Goal: Find specific page/section: Find specific page/section

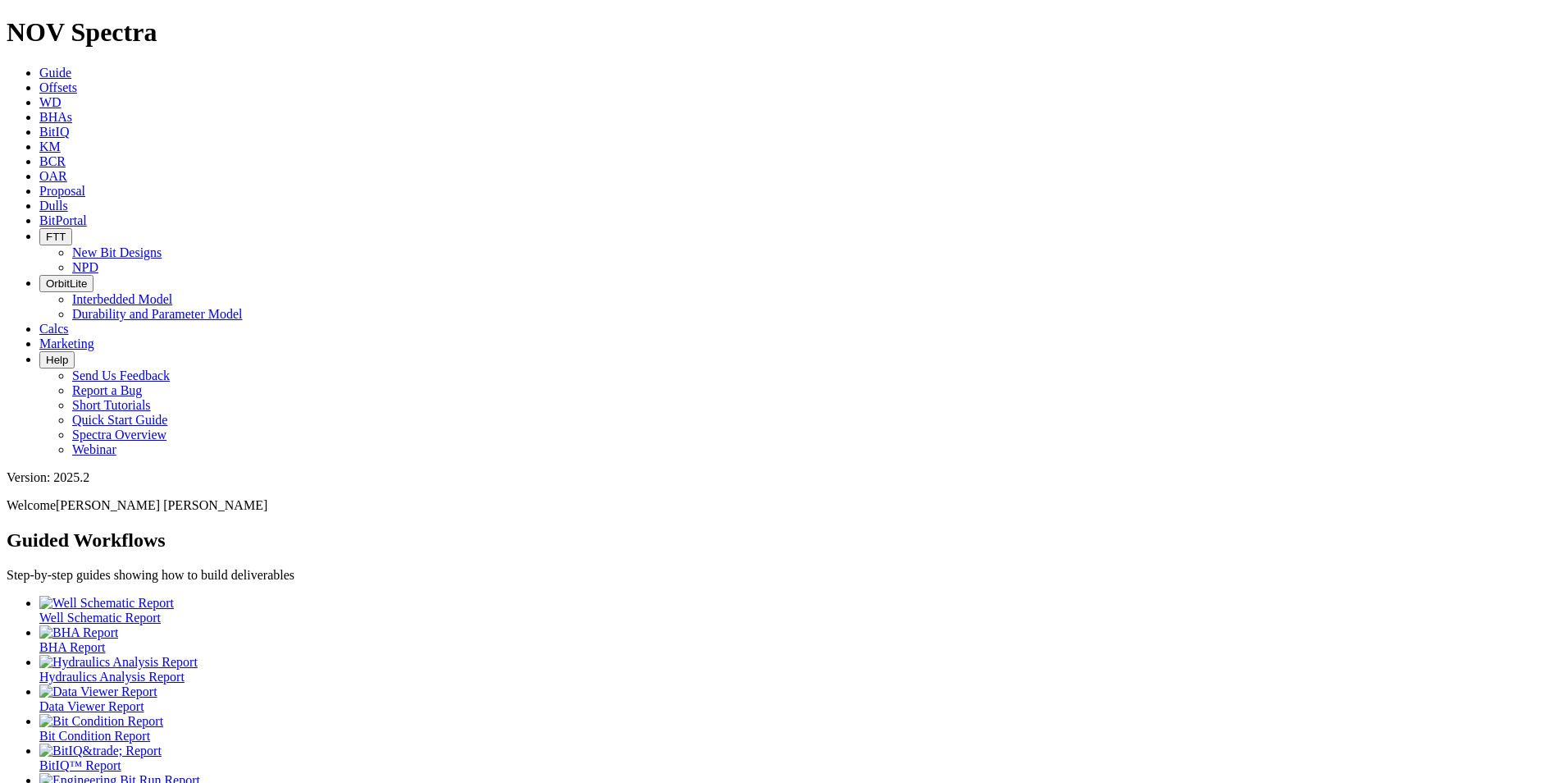
click at [68, 199] on span "Dulls" at bounding box center [54, 205] width 29 height 14
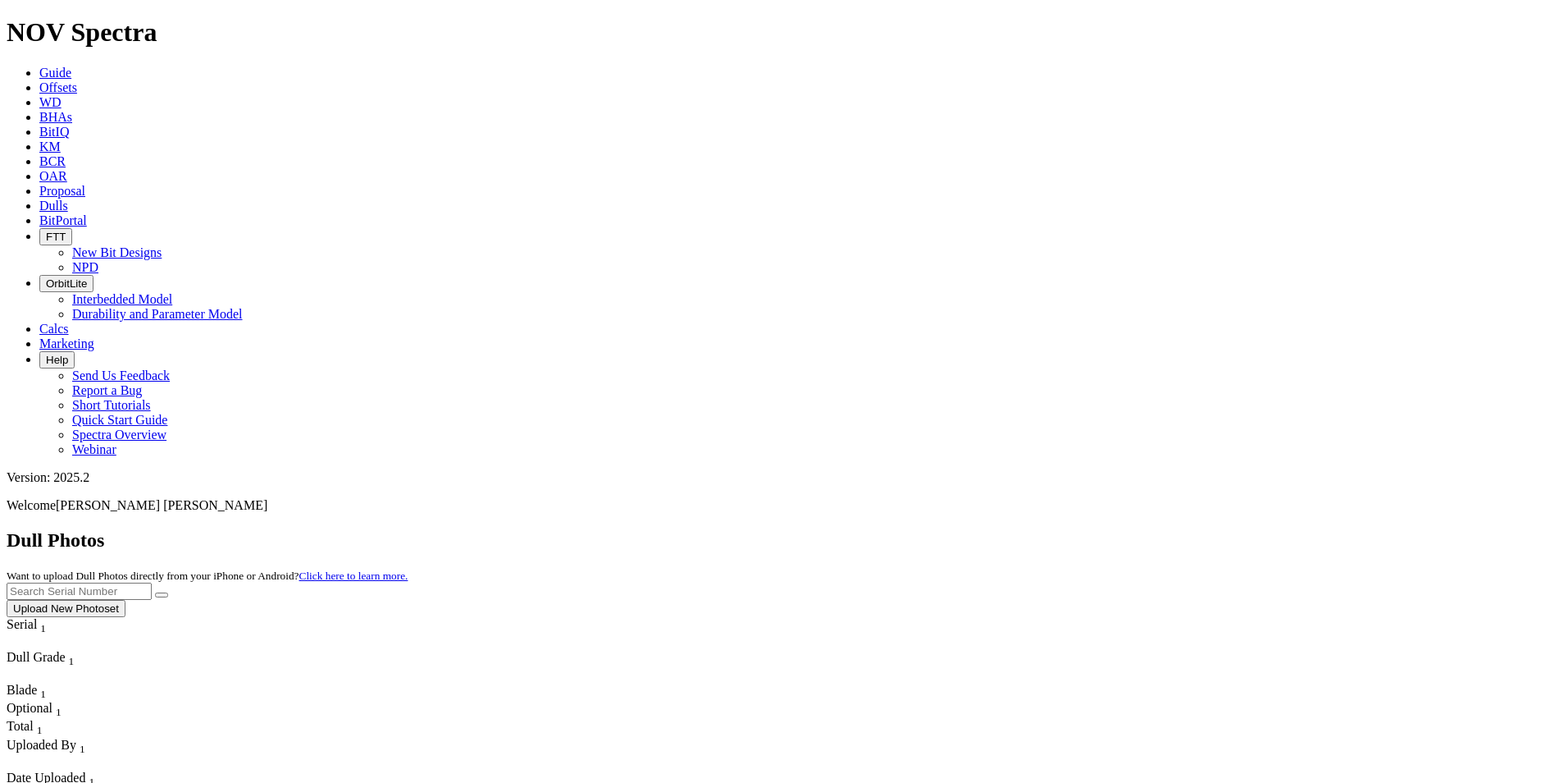
click at [152, 582] on input "text" at bounding box center [79, 590] width 146 height 17
type input "A320676"
click at [155, 592] on button "submit" at bounding box center [162, 594] width 14 height 5
drag, startPoint x: 1317, startPoint y: 80, endPoint x: 1079, endPoint y: 67, distance: 238.4
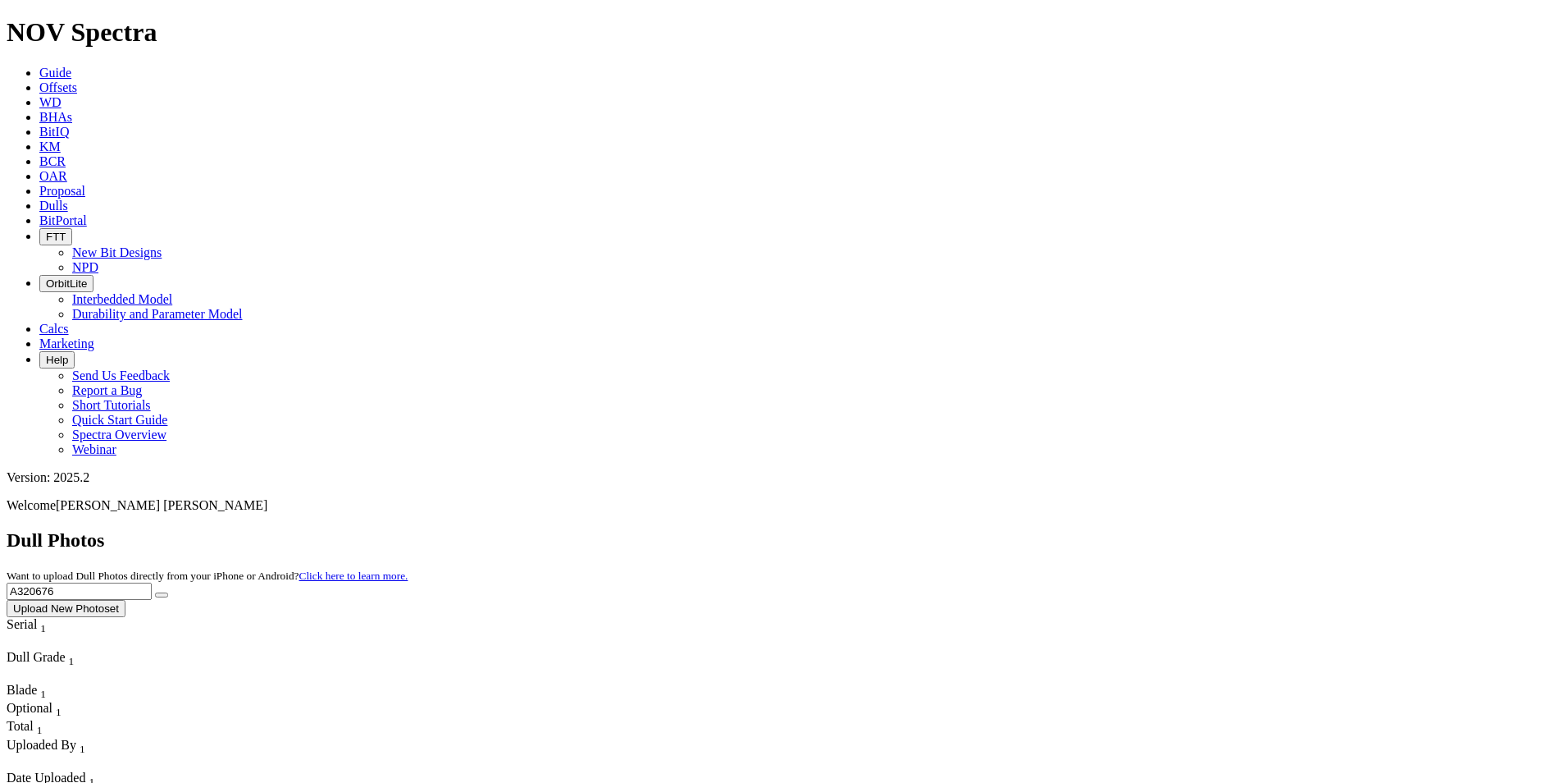
click at [1079, 529] on div "Dull Photos Want to upload Dull Photos directly from your iPhone or Android? Cl…" at bounding box center [784, 572] width 1555 height 88
click at [68, 199] on span "Dulls" at bounding box center [54, 205] width 29 height 14
click at [71, 66] on span "Guide" at bounding box center [55, 72] width 32 height 14
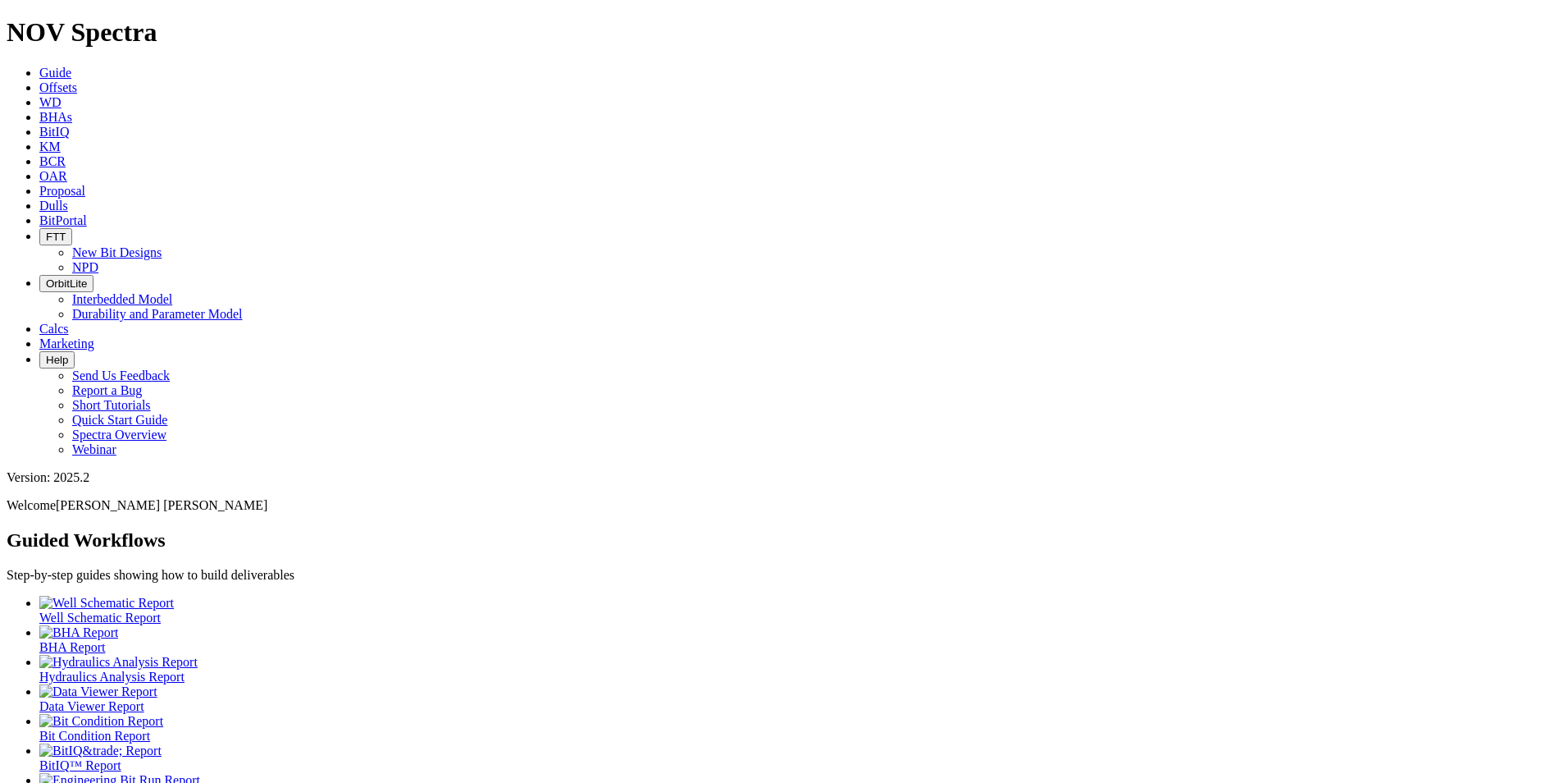
click at [68, 199] on span "Dulls" at bounding box center [54, 205] width 29 height 14
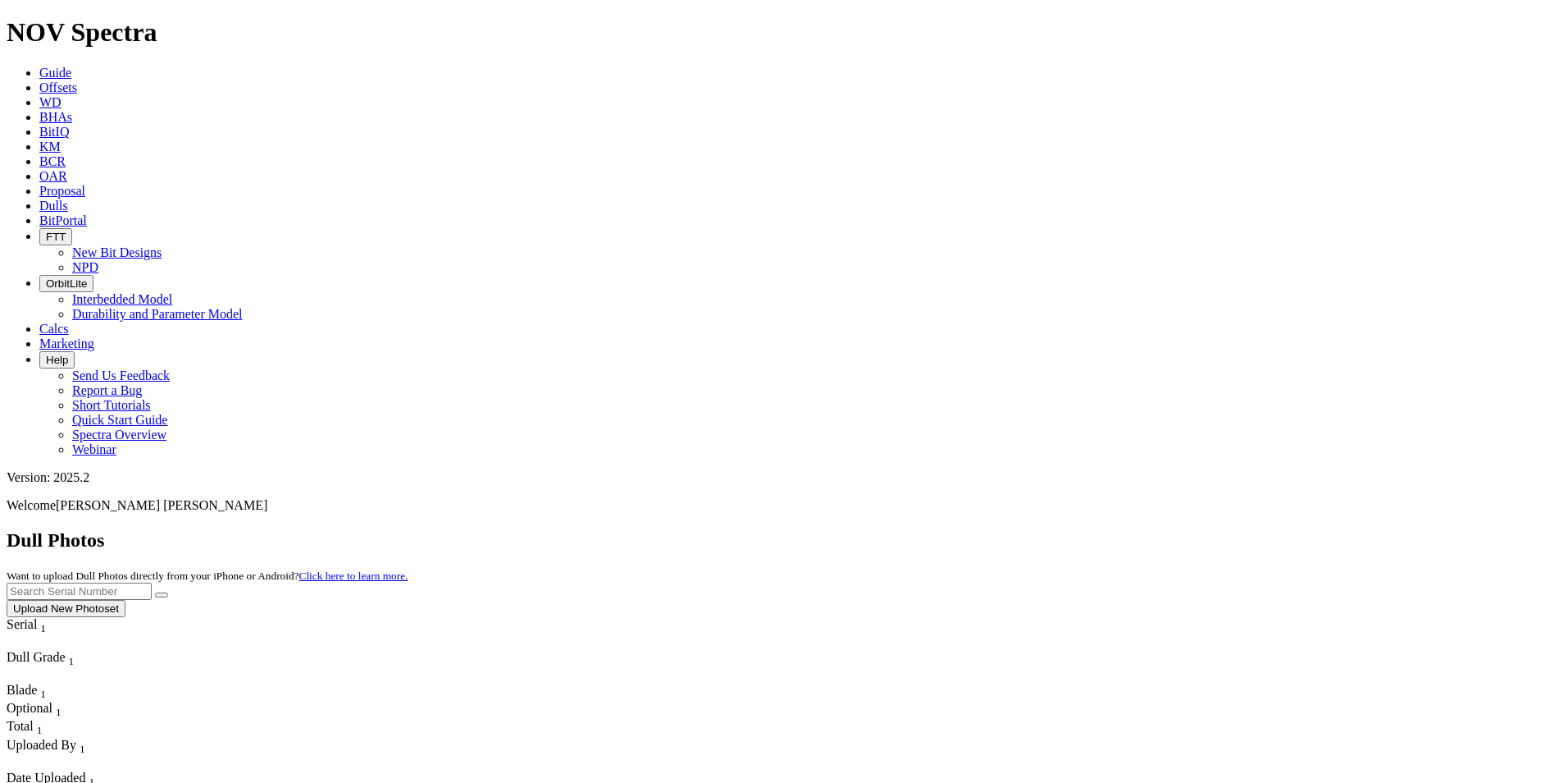
click at [46, 354] on icon "button" at bounding box center [46, 360] width 0 height 13
click at [126, 599] on button "Upload New Photoset" at bounding box center [66, 608] width 119 height 17
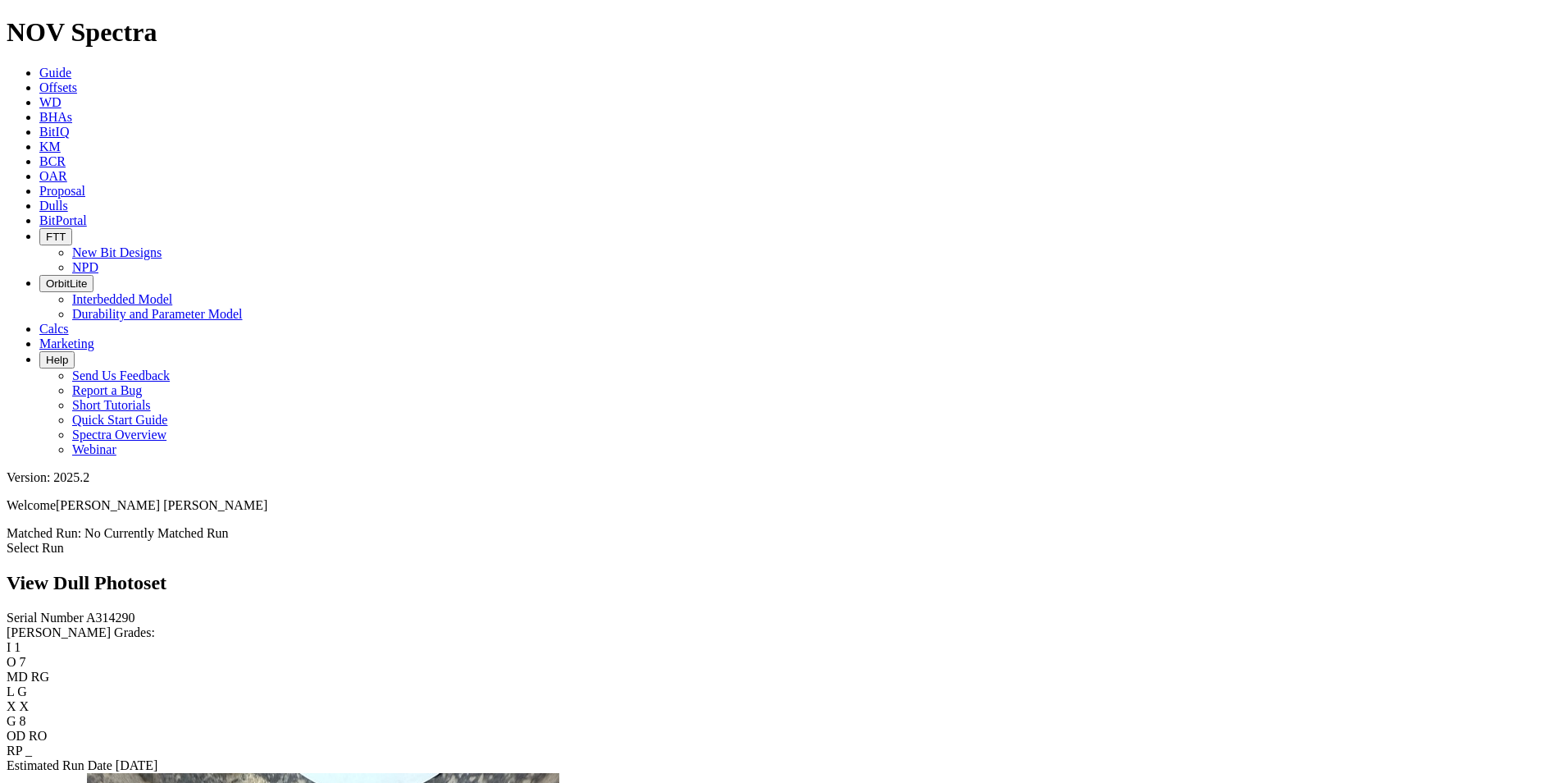
click at [64, 541] on link "Select Run" at bounding box center [35, 547] width 58 height 14
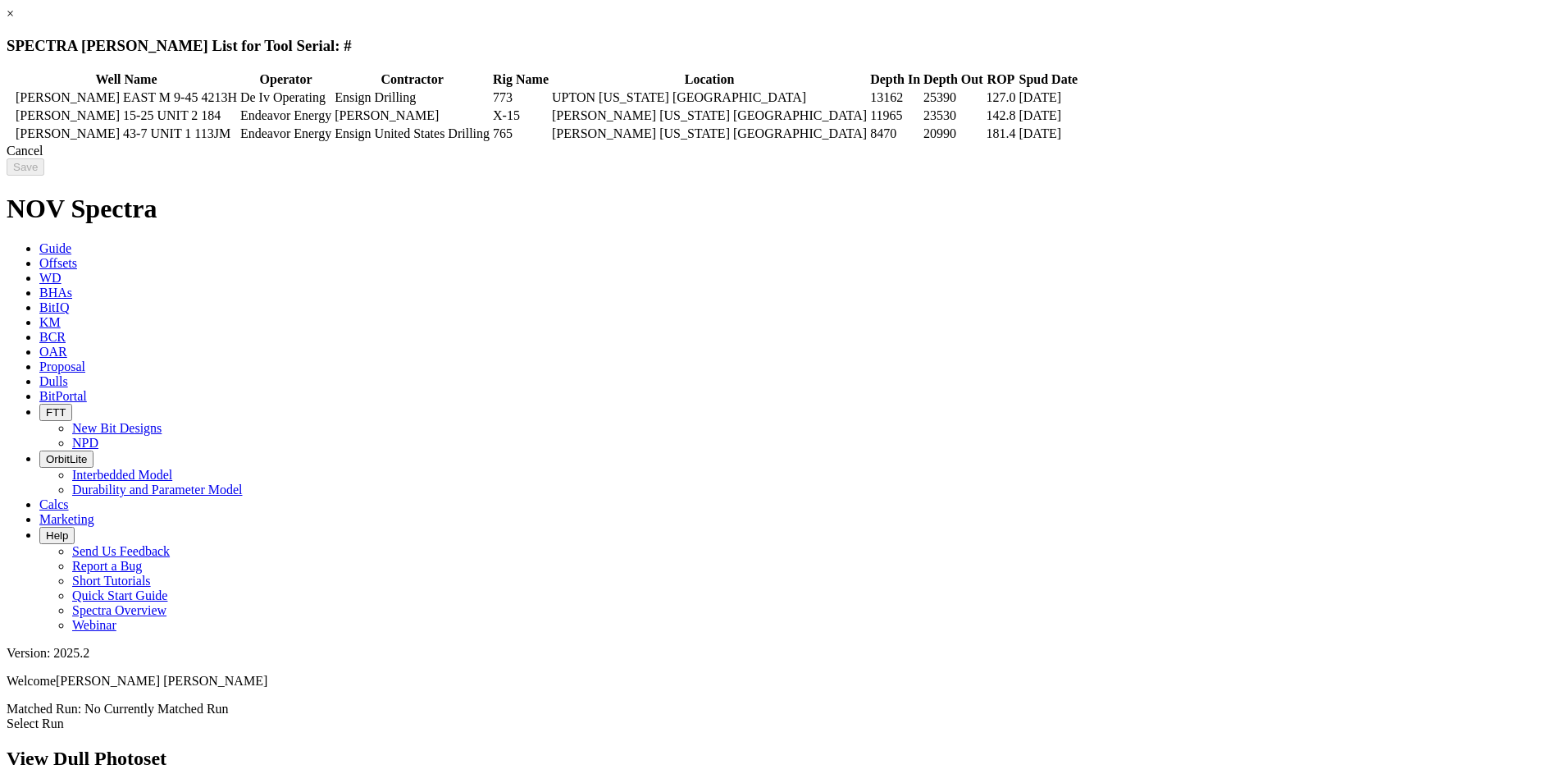
click at [14, 21] on link "×" at bounding box center [10, 13] width 7 height 14
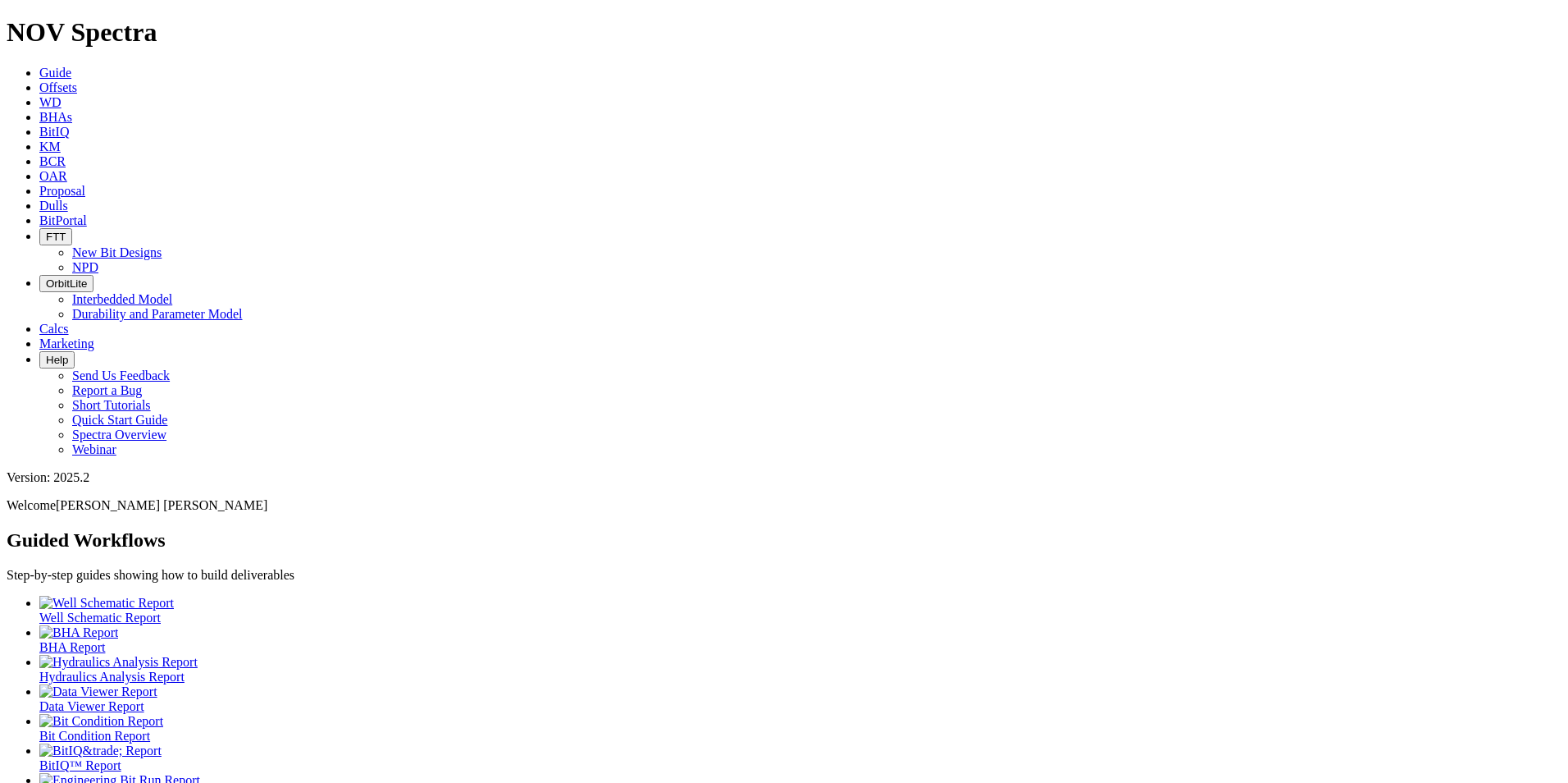
click at [68, 199] on span "Dulls" at bounding box center [54, 205] width 29 height 14
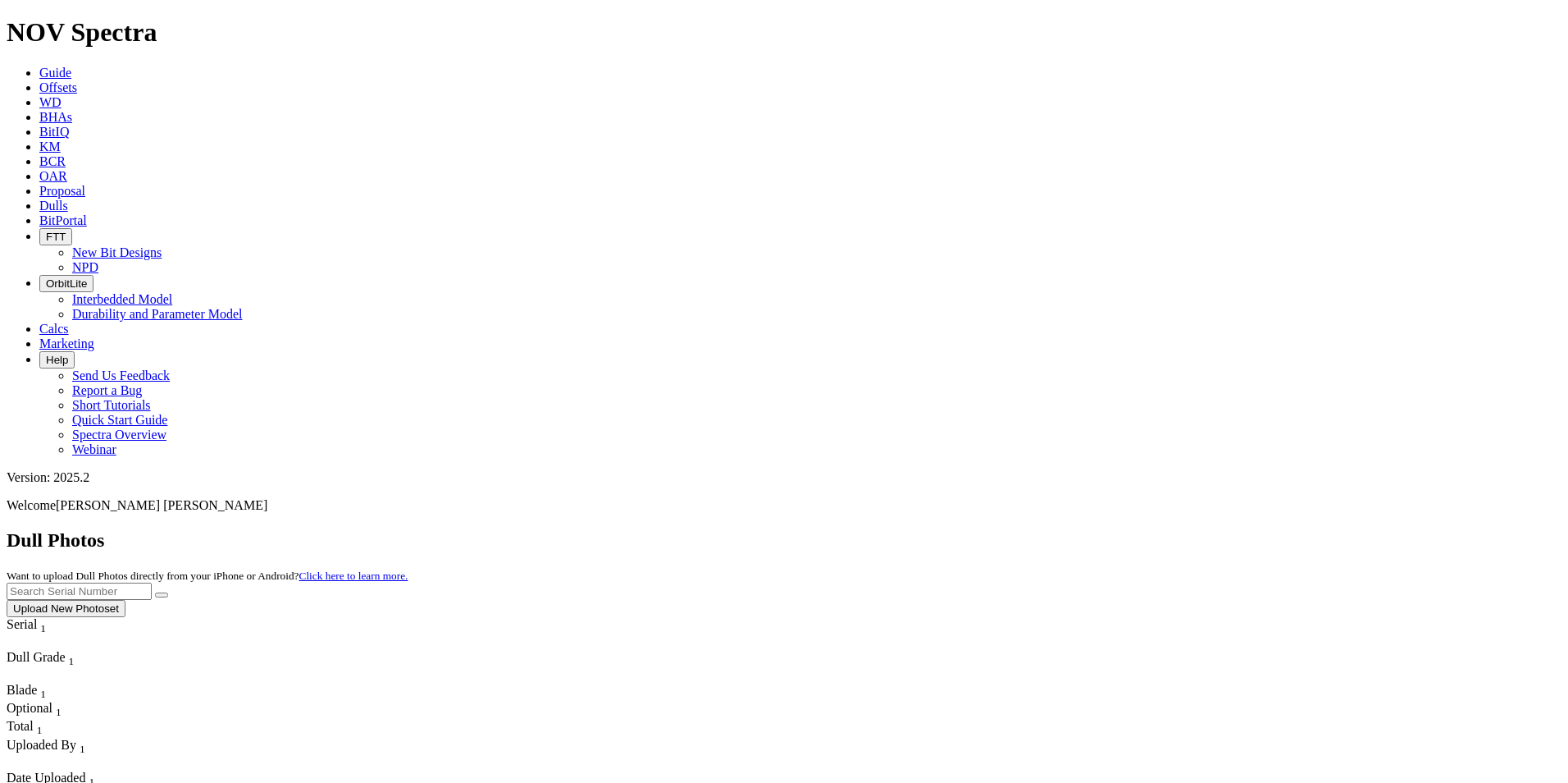
click at [152, 582] on input "text" at bounding box center [79, 590] width 146 height 17
click at [1251, 582] on span "A314290 Upload New Photoset" at bounding box center [784, 598] width 1555 height 32
click at [168, 592] on button "submit" at bounding box center [162, 594] width 14 height 5
drag, startPoint x: 1236, startPoint y: 70, endPoint x: 1111, endPoint y: 67, distance: 125.0
click at [1111, 529] on div "Dull Photos Want to upload Dull Photos directly from your iPhone or Android? Cl…" at bounding box center [784, 572] width 1555 height 88
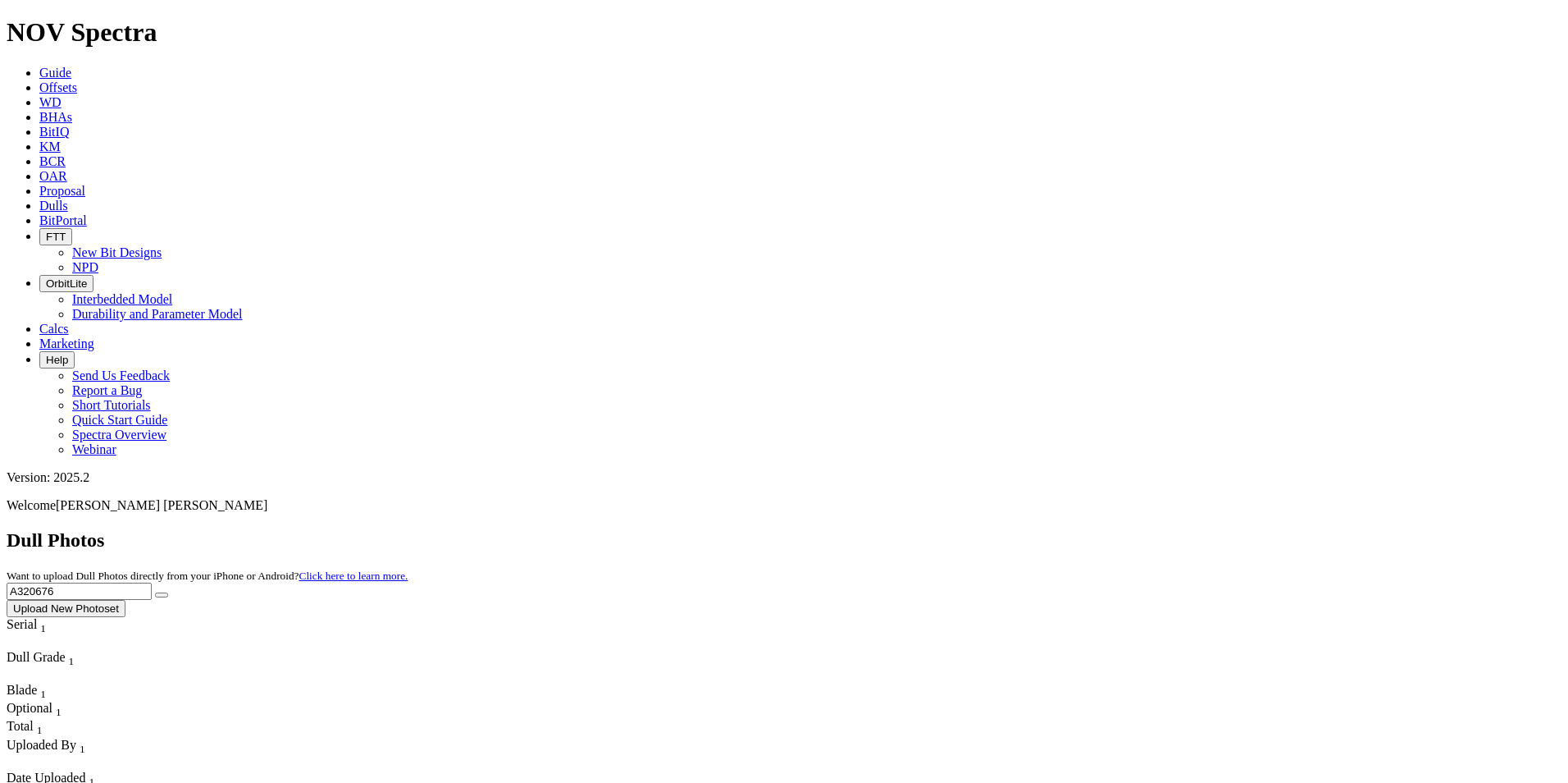
type input "A320676"
click at [168, 592] on button "submit" at bounding box center [162, 594] width 14 height 5
